Goal: Task Accomplishment & Management: Use online tool/utility

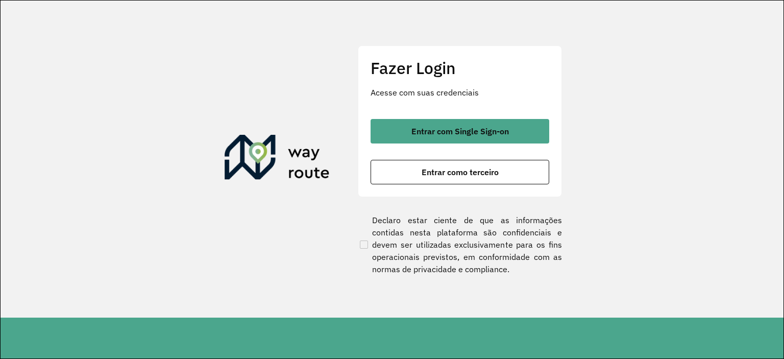
click at [443, 106] on div "Fazer Login Acesse com suas credenciais Entrar com Single Sign-on Entrar como t…" at bounding box center [460, 120] width 204 height 151
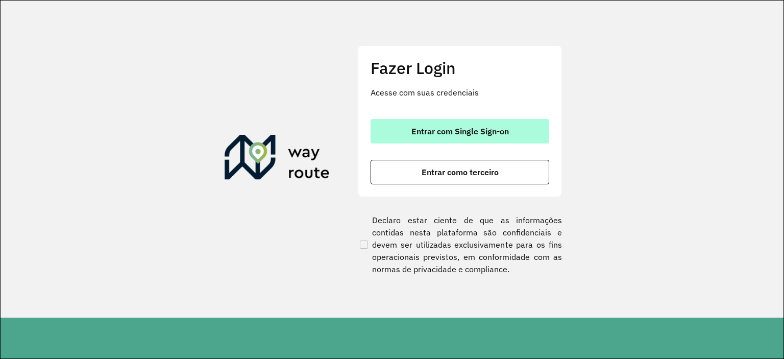
click at [444, 131] on span "Entrar com Single Sign-on" at bounding box center [459, 131] width 97 height 8
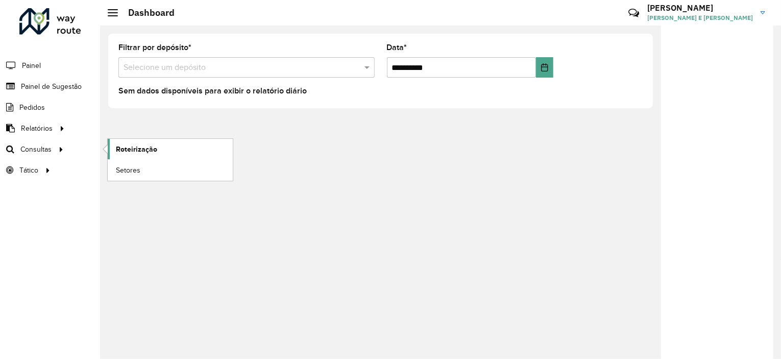
click at [128, 147] on span "Roteirização" at bounding box center [136, 149] width 41 height 11
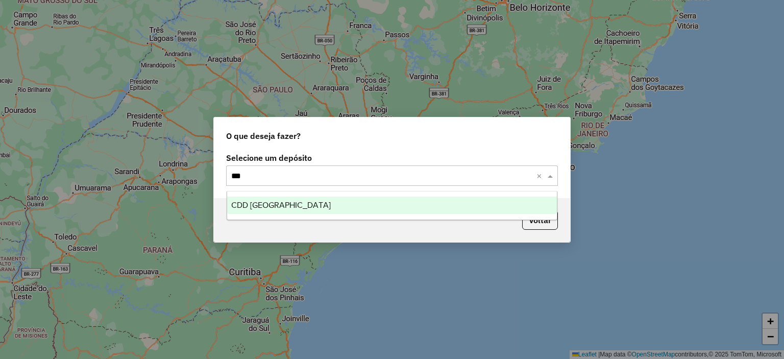
type input "****"
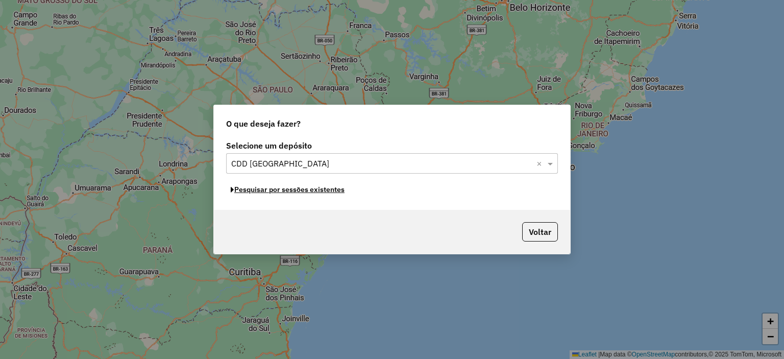
click at [317, 187] on button "Pesquisar por sessões existentes" at bounding box center [287, 190] width 123 height 16
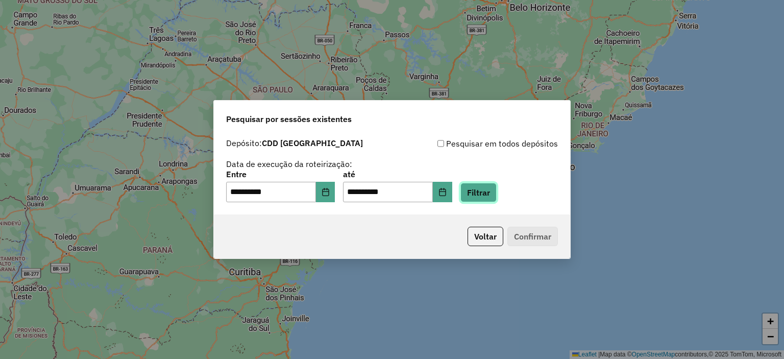
click at [488, 186] on button "Filtrar" at bounding box center [478, 192] width 36 height 19
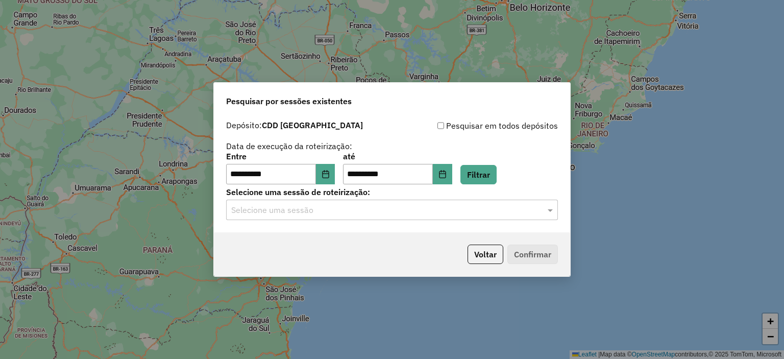
click at [395, 214] on input "text" at bounding box center [381, 210] width 301 height 12
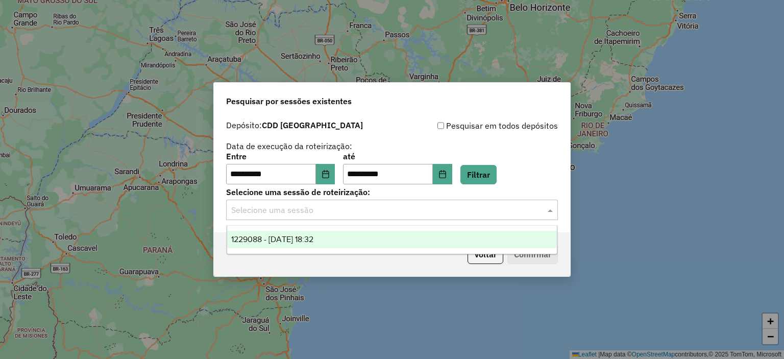
click at [367, 238] on div "1229088 - 13/08/2025 18:32" at bounding box center [392, 239] width 330 height 17
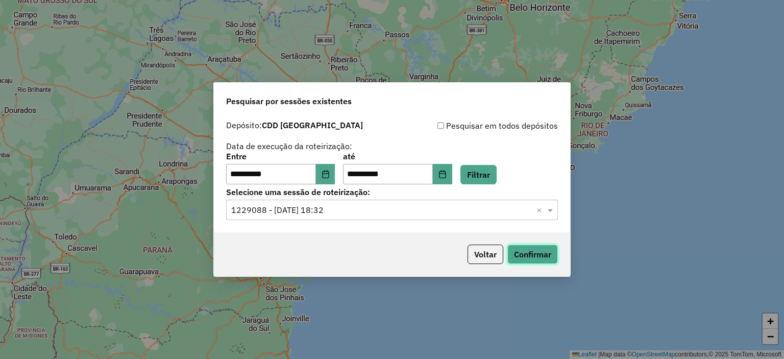
click at [527, 253] on button "Confirmar" at bounding box center [532, 253] width 51 height 19
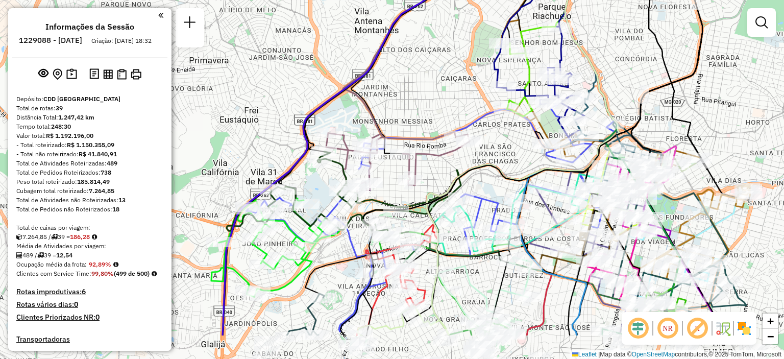
drag, startPoint x: 474, startPoint y: 206, endPoint x: 502, endPoint y: 146, distance: 66.2
click at [502, 146] on div "Janela de atendimento Grade de atendimento Capacidade Transportadoras Veículos …" at bounding box center [392, 179] width 784 height 359
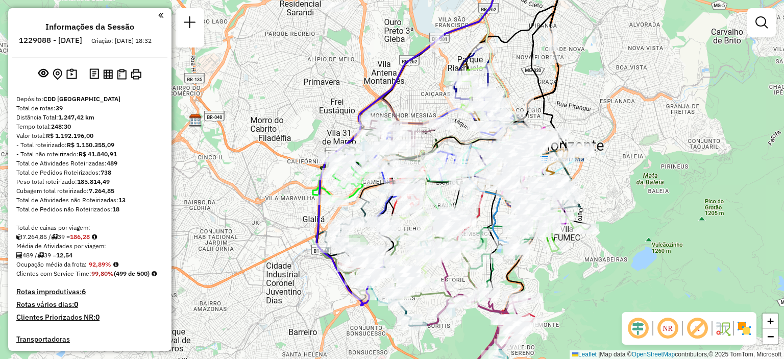
click at [652, 102] on div "Rota 22 - Placa FKD6H52 63261310 - CASA ROSADA AFETO CAFETERIA LTDA Janela de a…" at bounding box center [392, 179] width 784 height 359
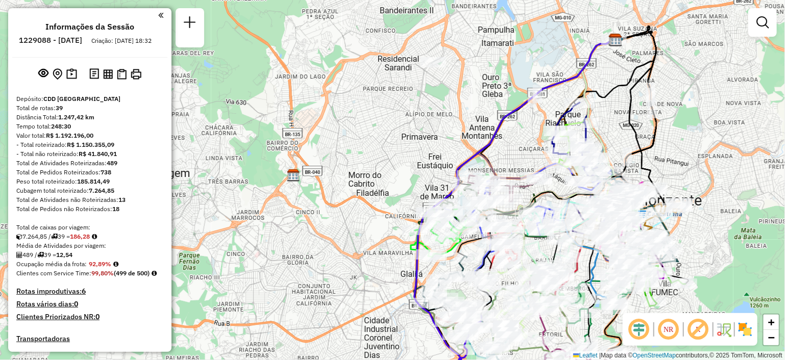
click at [783, 48] on div "Janela de atendimento Grade de atendimento Capacidade Transportadoras Veículos …" at bounding box center [392, 180] width 785 height 360
